Goal: Task Accomplishment & Management: Manage account settings

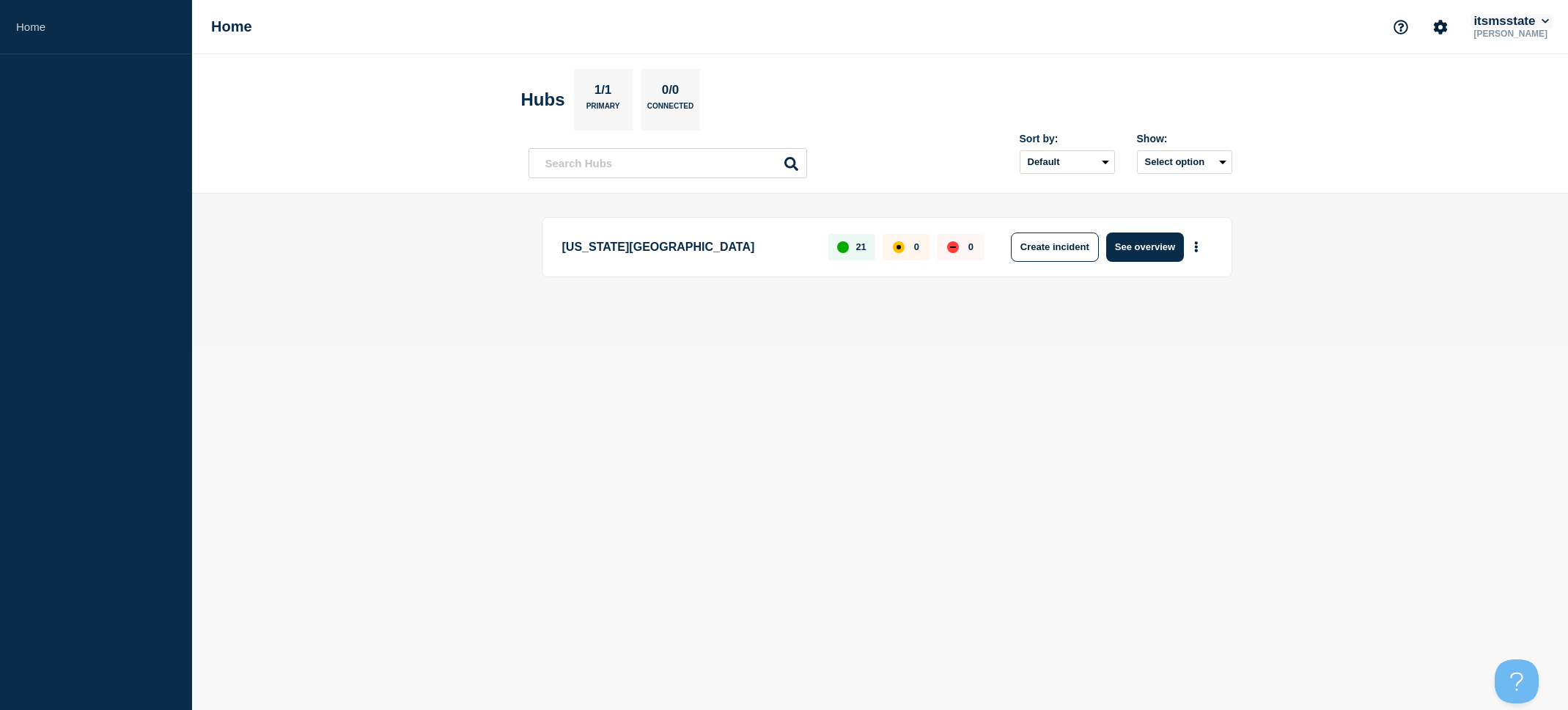
click at [1544, 24] on icon at bounding box center [1546, 20] width 8 height 9
click at [1506, 194] on button "Log out" at bounding box center [1500, 195] width 37 height 13
